Goal: Task Accomplishment & Management: Use online tool/utility

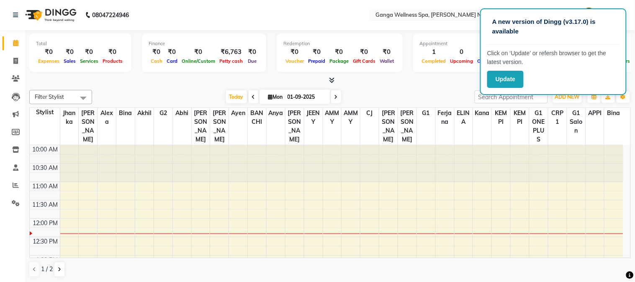
click at [500, 89] on div "A new version of Dingg (v3.17.0) is available Click on ‘Update’ or refersh brow…" at bounding box center [553, 51] width 147 height 87
click at [503, 77] on button "Update" at bounding box center [506, 79] width 36 height 17
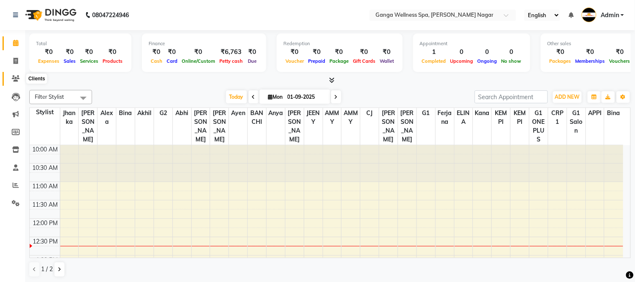
click at [17, 76] on icon at bounding box center [16, 78] width 8 height 6
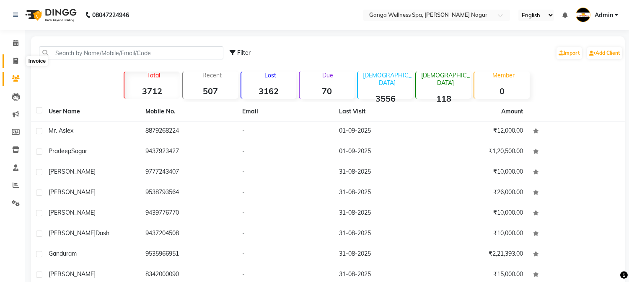
click at [17, 60] on icon at bounding box center [15, 61] width 5 height 6
select select "762"
select select "service"
